Goal: Information Seeking & Learning: Stay updated

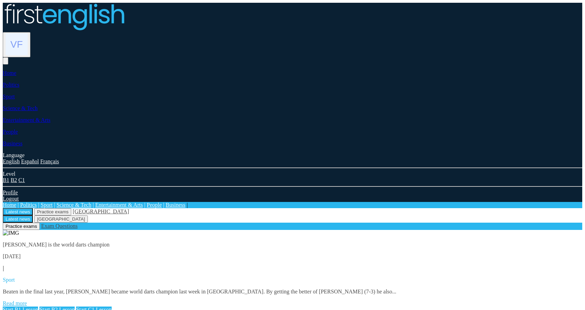
click at [28, 33] on img at bounding box center [17, 44] width 22 height 22
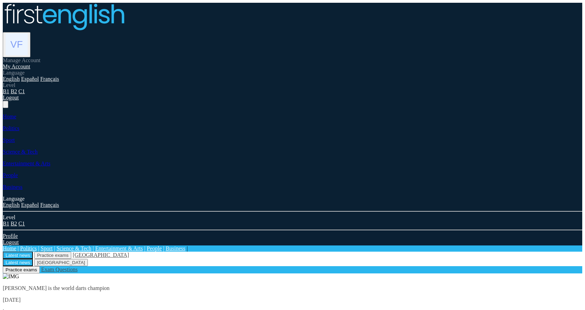
click at [30, 64] on link "My Account" at bounding box center [17, 67] width 28 height 6
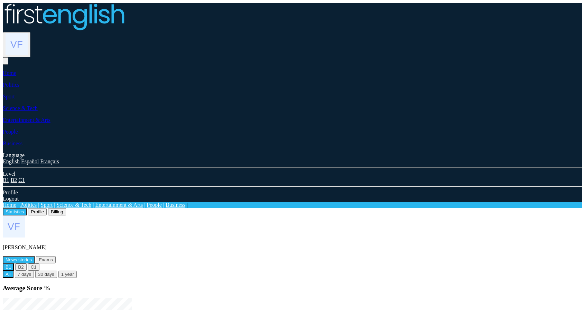
click at [16, 202] on link "Home" at bounding box center [9, 205] width 13 height 6
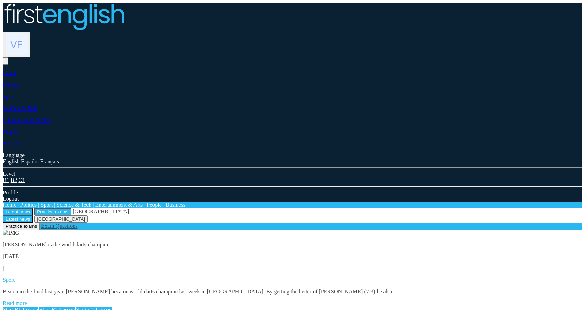
click at [71, 208] on button "Practice exams" at bounding box center [52, 211] width 37 height 7
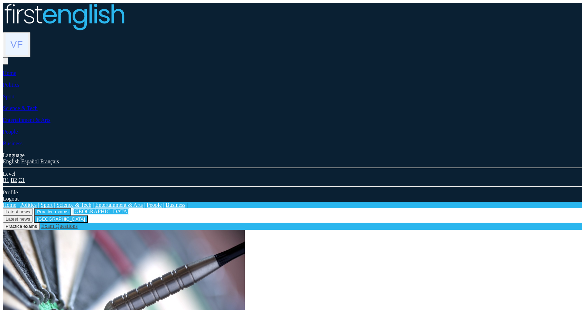
click at [129, 209] on link "[GEOGRAPHIC_DATA]" at bounding box center [101, 212] width 56 height 6
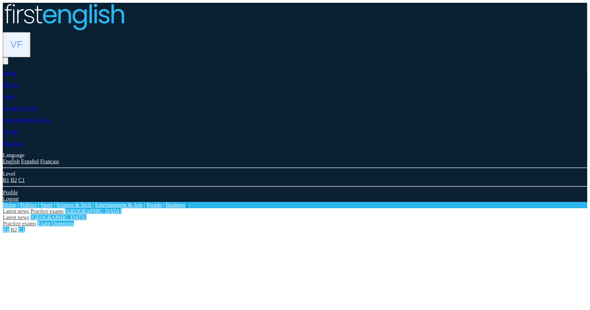
click at [9, 227] on link "B1" at bounding box center [6, 230] width 7 height 6
click at [17, 227] on link "B2" at bounding box center [14, 230] width 7 height 6
click at [29, 208] on link "Latest news" at bounding box center [16, 211] width 26 height 6
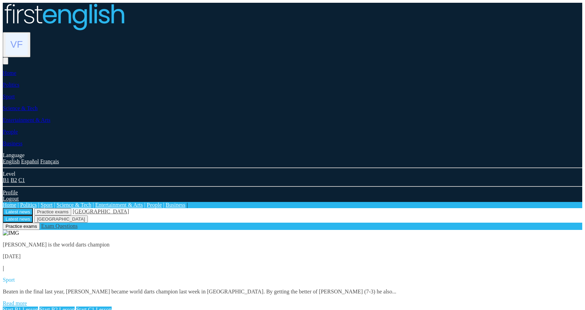
click at [27, 301] on link "Read more" at bounding box center [15, 304] width 24 height 6
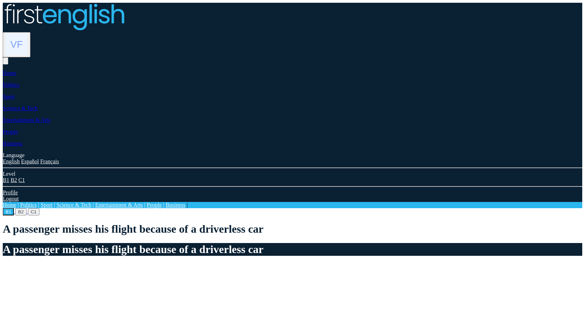
click at [16, 202] on link "Home" at bounding box center [9, 205] width 13 height 6
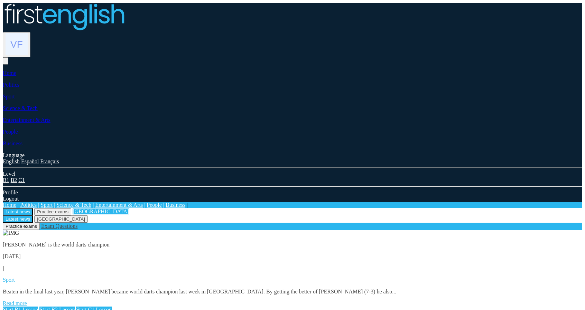
click at [129, 209] on link "[GEOGRAPHIC_DATA]" at bounding box center [101, 212] width 56 height 6
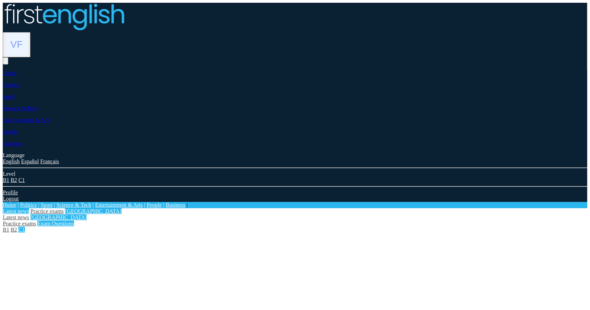
click at [29, 208] on link "Latest news" at bounding box center [16, 211] width 26 height 6
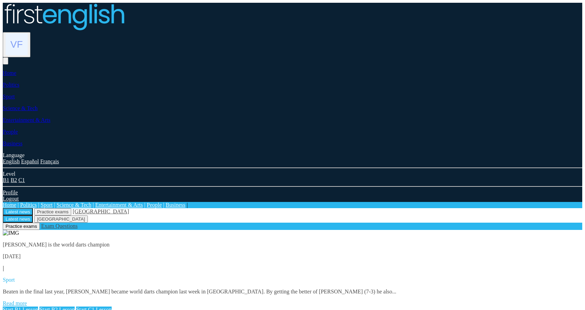
drag, startPoint x: 189, startPoint y: 141, endPoint x: 141, endPoint y: 237, distance: 107.1
click at [185, 230] on div "[PERSON_NAME] is the world darts champion [DATE] | Sport Beaten in the final la…" at bounding box center [292, 271] width 579 height 83
